Goal: Navigation & Orientation: Understand site structure

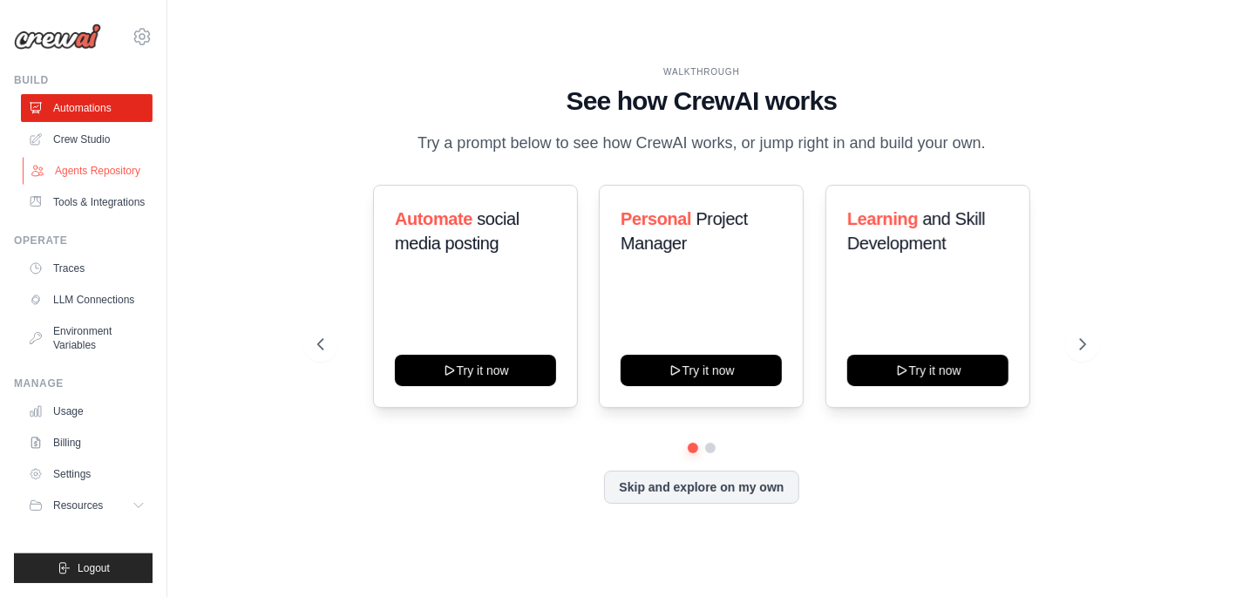
click at [94, 171] on link "Agents Repository" at bounding box center [89, 171] width 132 height 28
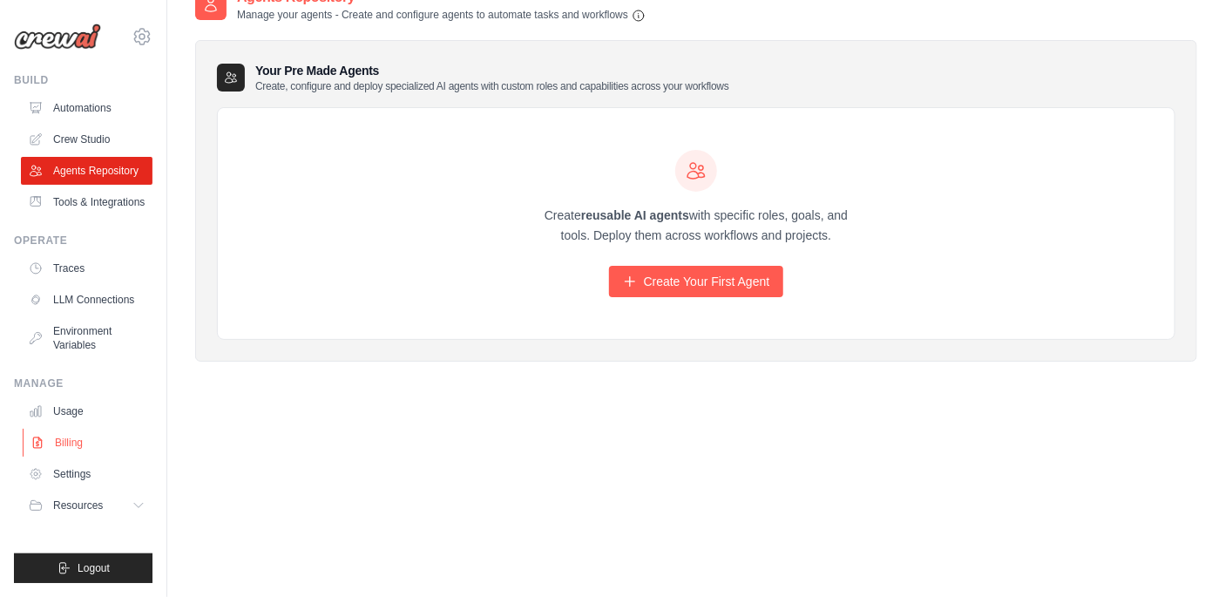
scroll to position [35, 0]
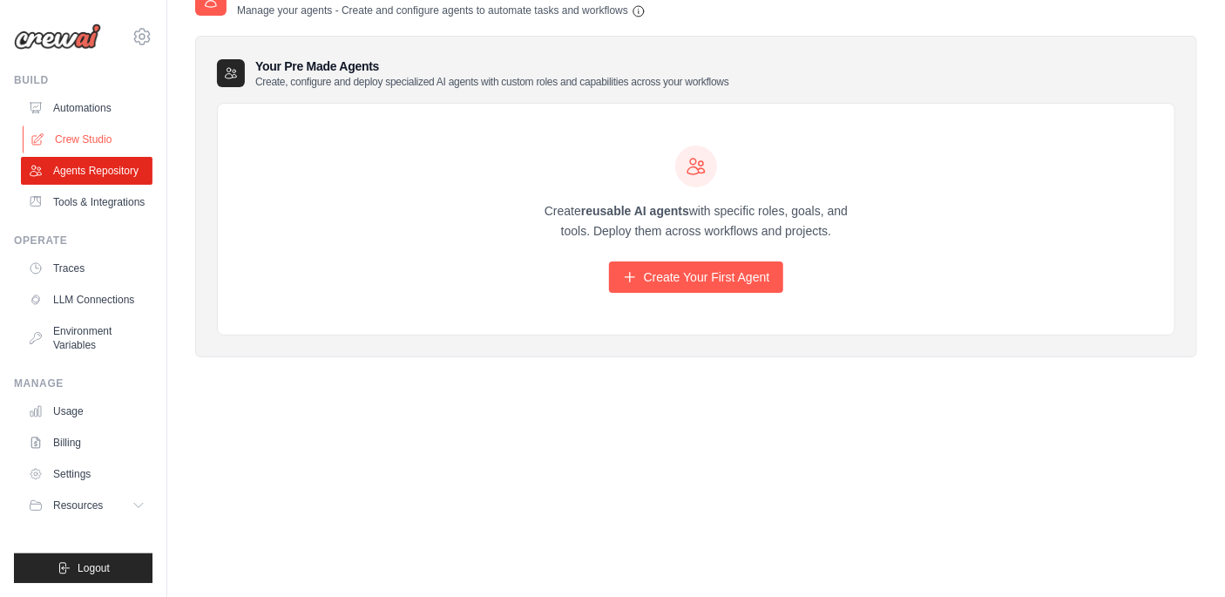
click at [81, 141] on link "Crew Studio" at bounding box center [89, 140] width 132 height 28
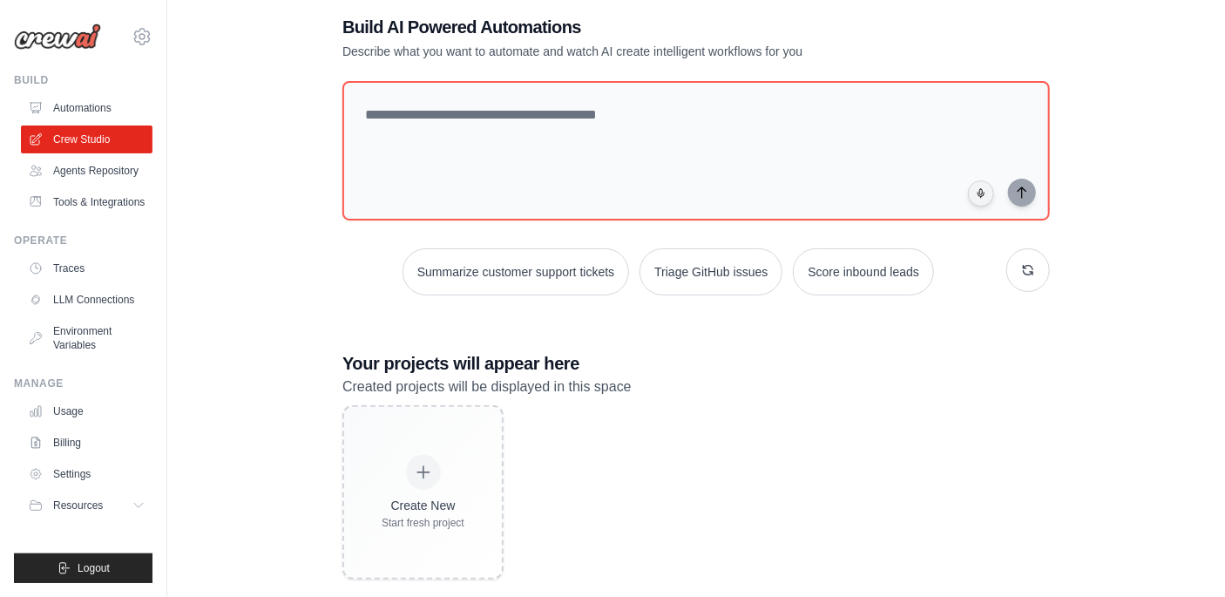
scroll to position [58, 0]
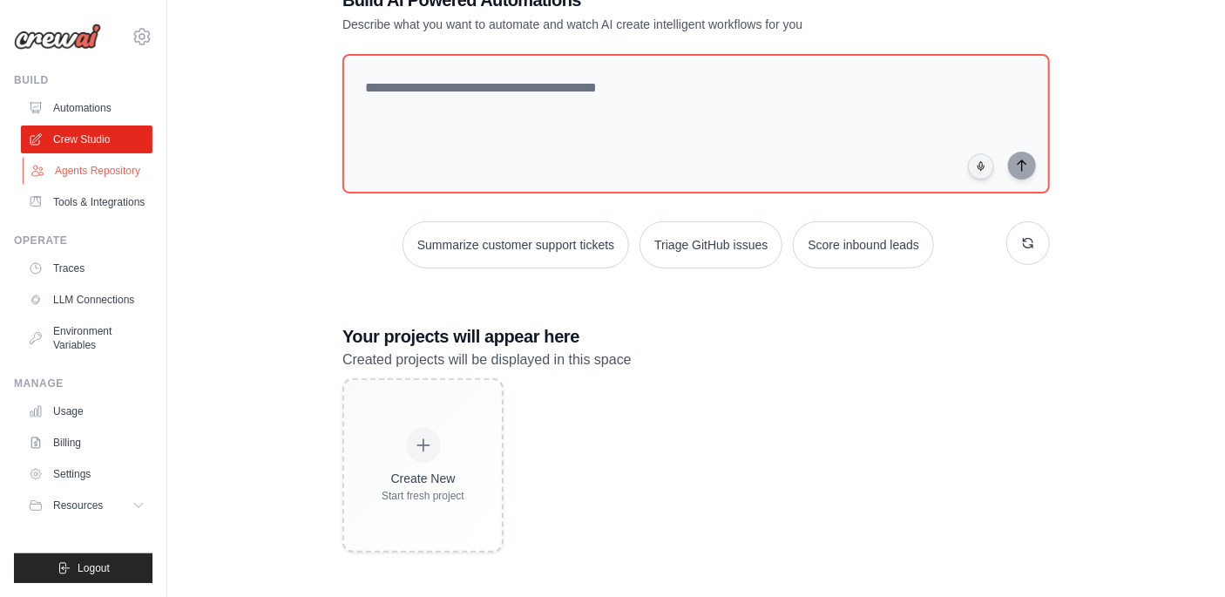
click at [86, 176] on link "Agents Repository" at bounding box center [89, 171] width 132 height 28
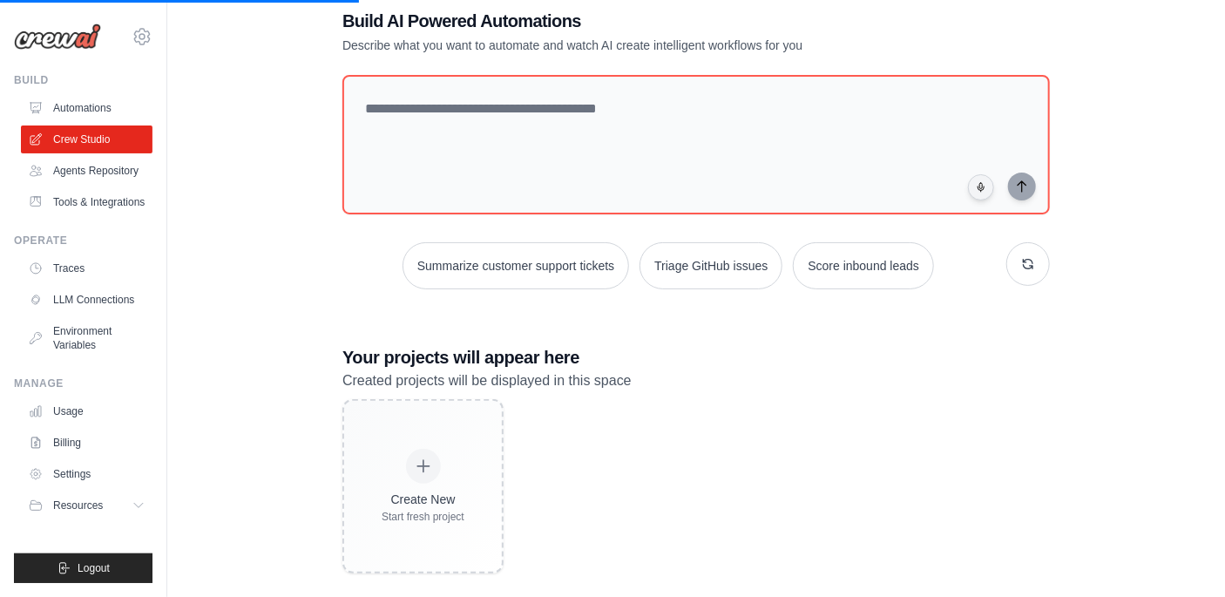
scroll to position [0, 0]
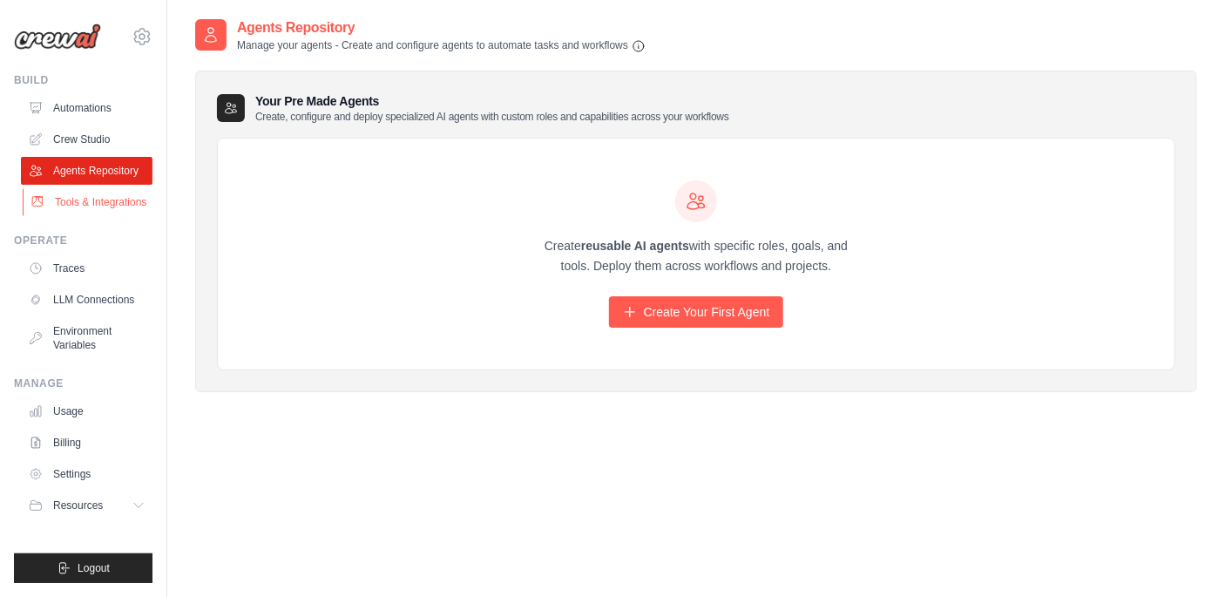
click at [84, 205] on link "Tools & Integrations" at bounding box center [89, 202] width 132 height 28
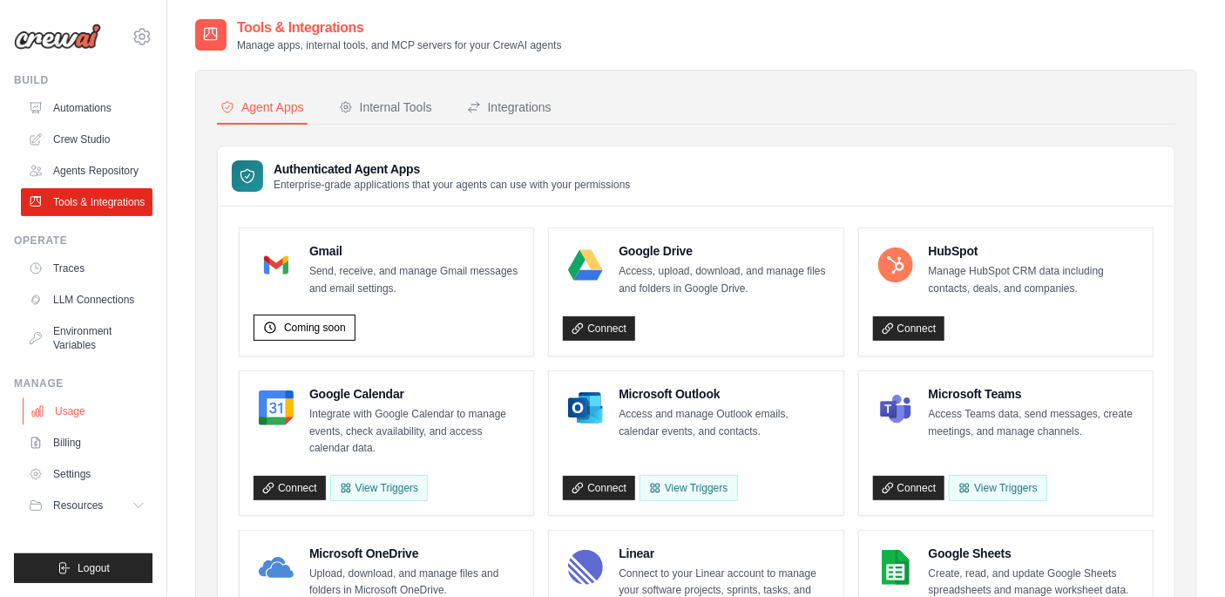
click at [70, 413] on link "Usage" at bounding box center [89, 411] width 132 height 28
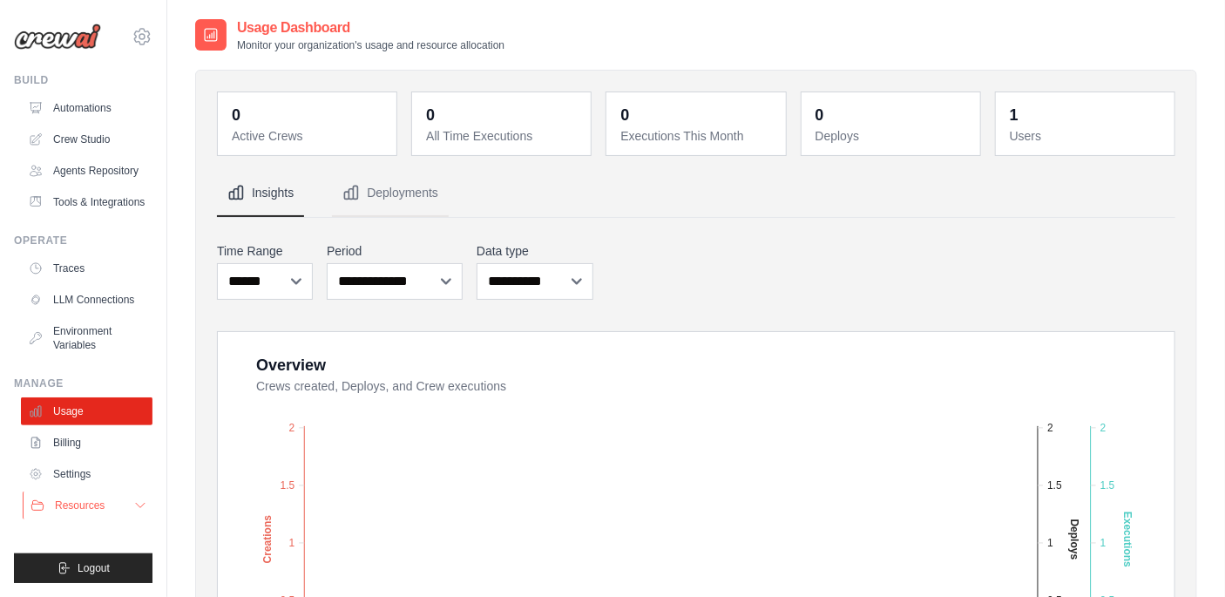
click at [78, 504] on span "Resources" at bounding box center [80, 506] width 50 height 14
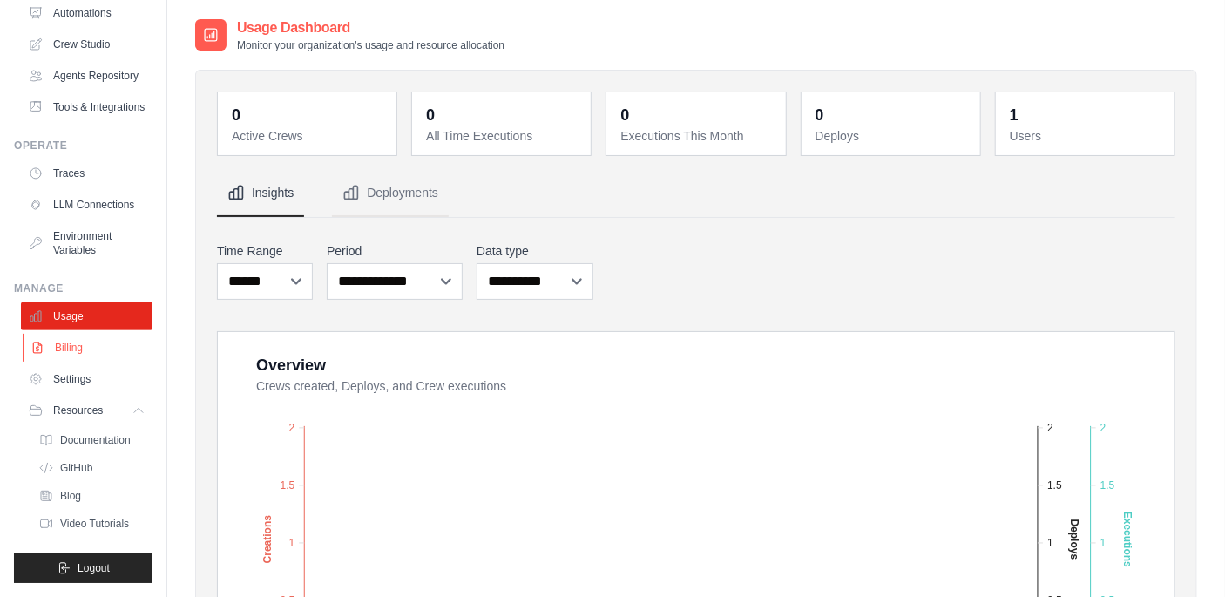
click at [64, 362] on link "Billing" at bounding box center [89, 348] width 132 height 28
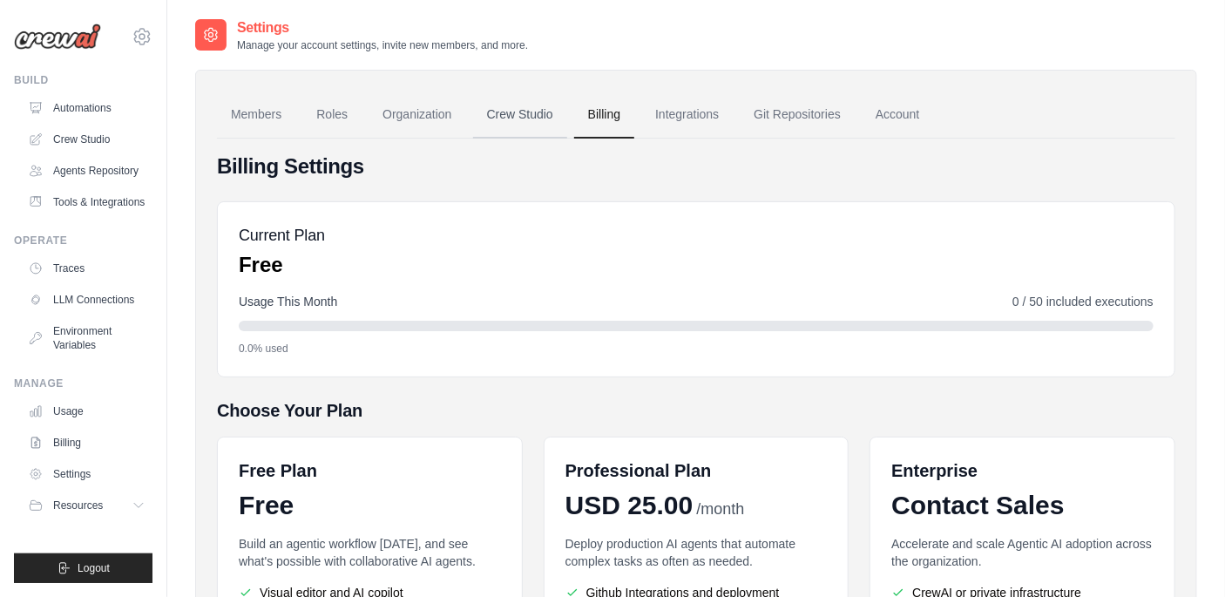
click at [520, 119] on link "Crew Studio" at bounding box center [520, 115] width 94 height 47
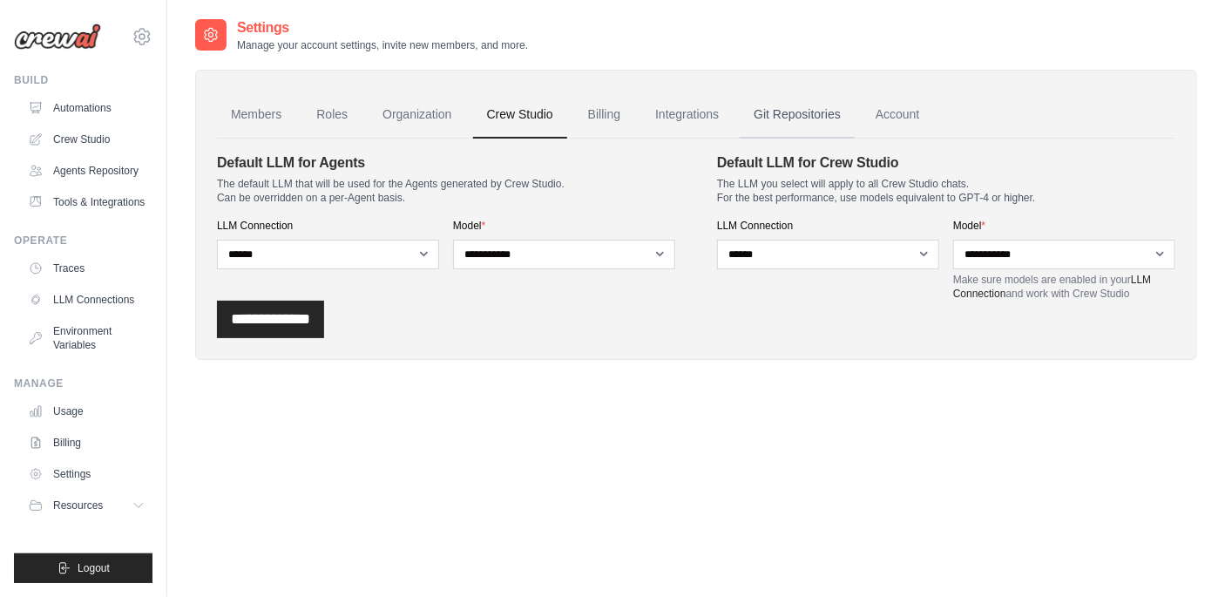
click at [787, 115] on link "Git Repositories" at bounding box center [797, 115] width 115 height 47
click at [424, 119] on link "Organization" at bounding box center [417, 115] width 97 height 47
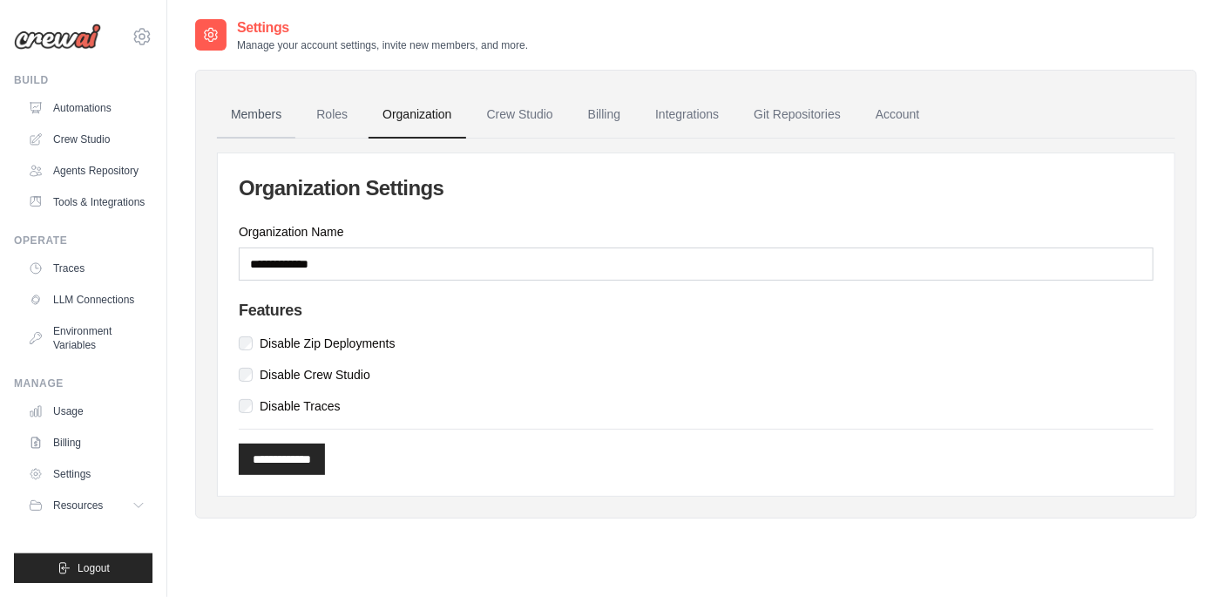
click at [266, 111] on link "Members" at bounding box center [256, 115] width 78 height 47
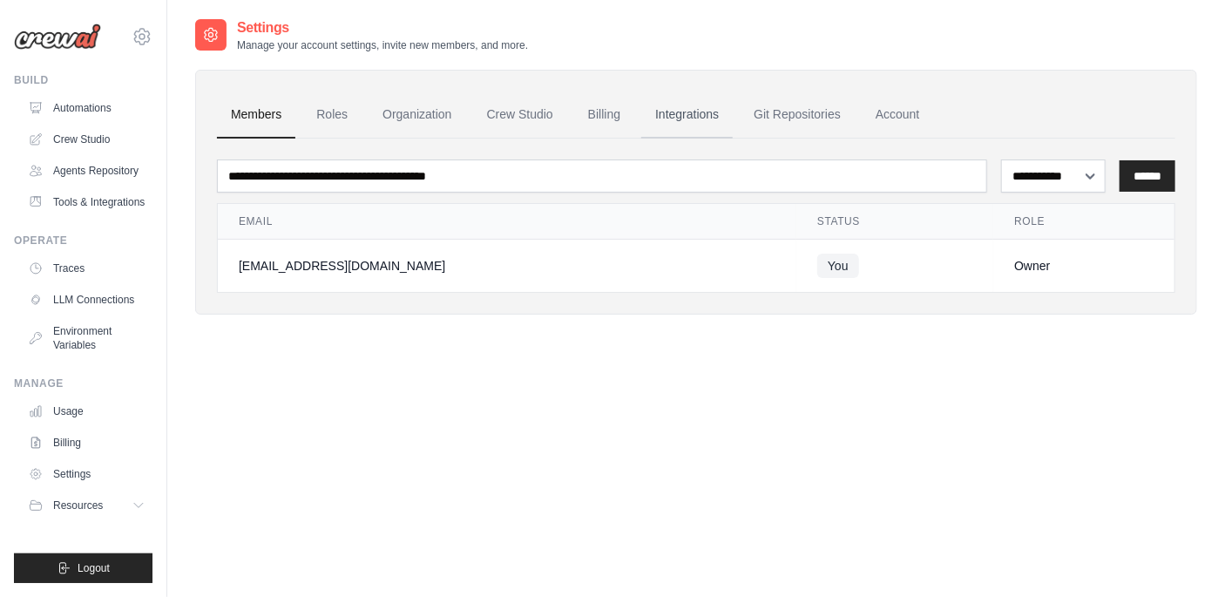
click at [677, 112] on link "Integrations" at bounding box center [687, 115] width 92 height 47
